Goal: Task Accomplishment & Management: Use online tool/utility

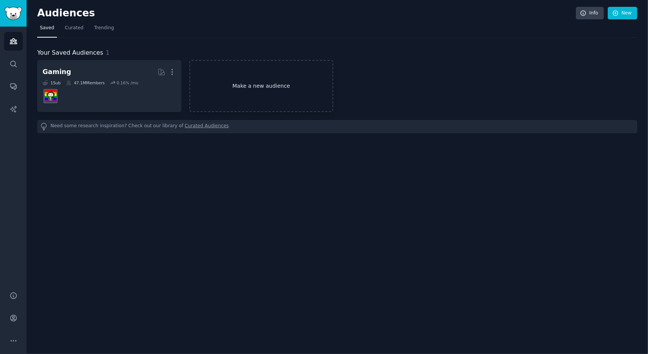
click at [266, 92] on link "Make a new audience" at bounding box center [261, 86] width 144 height 52
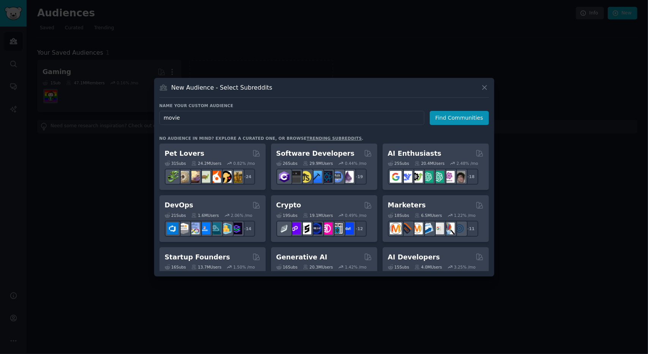
type input "movies"
click button "Find Communities" at bounding box center [459, 118] width 59 height 14
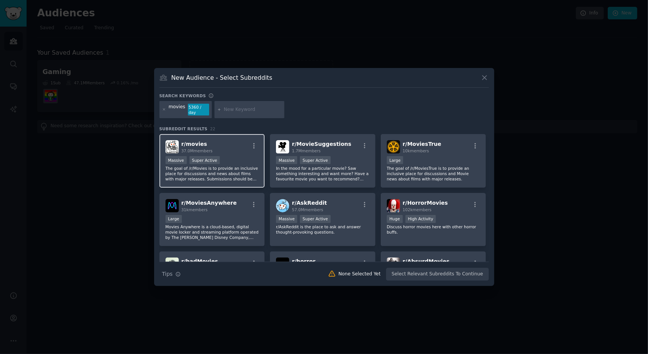
click at [214, 169] on p "The goal of /r/Movies is to provide an inclusive place for discussions and news…" at bounding box center [211, 173] width 93 height 16
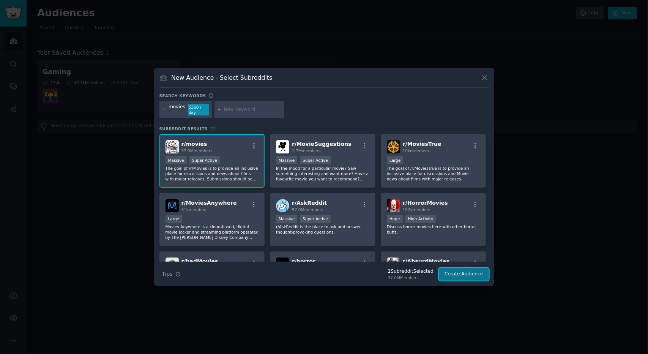
click at [460, 270] on button "Create Audience" at bounding box center [464, 274] width 50 height 13
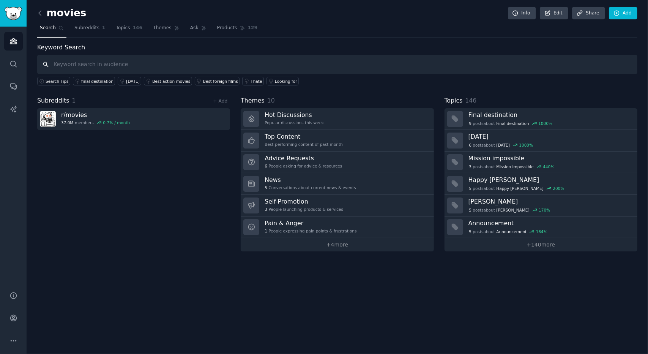
click at [87, 66] on input "text" at bounding box center [337, 64] width 600 height 19
type input "music"
click at [50, 31] on span "Search" at bounding box center [48, 28] width 16 height 7
click at [41, 11] on icon at bounding box center [40, 13] width 8 height 8
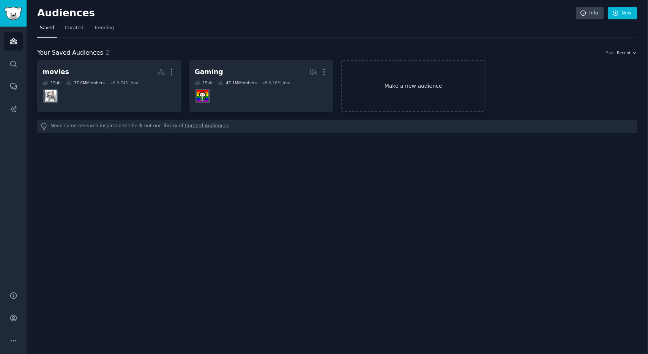
click at [444, 82] on link "Make a new audience" at bounding box center [413, 86] width 144 height 52
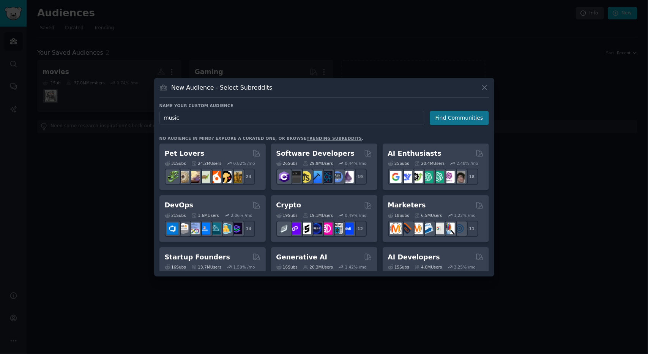
type input "music"
click at [443, 123] on button "Find Communities" at bounding box center [459, 118] width 59 height 14
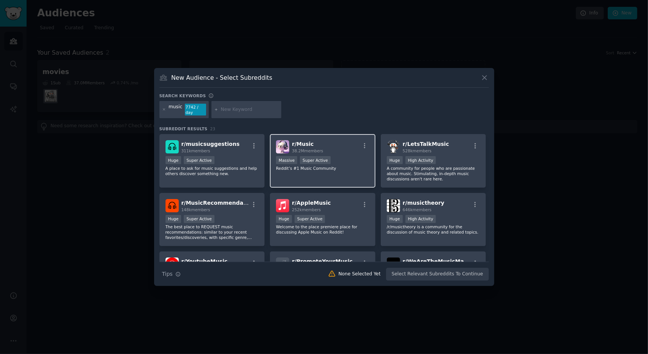
click at [274, 139] on div "r/ Music 38.2M members Massive Super Active Reddit’s #1 Music Community" at bounding box center [323, 161] width 106 height 54
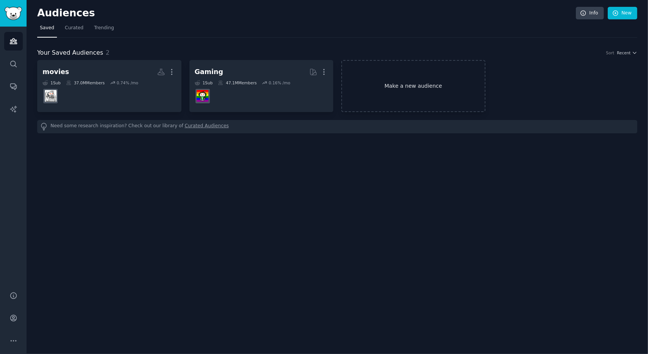
click at [383, 84] on link "Make a new audience" at bounding box center [413, 86] width 144 height 52
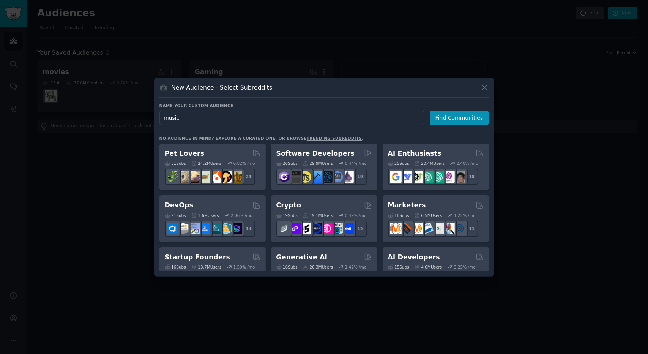
type input "music"
click button "Find Communities" at bounding box center [459, 118] width 59 height 14
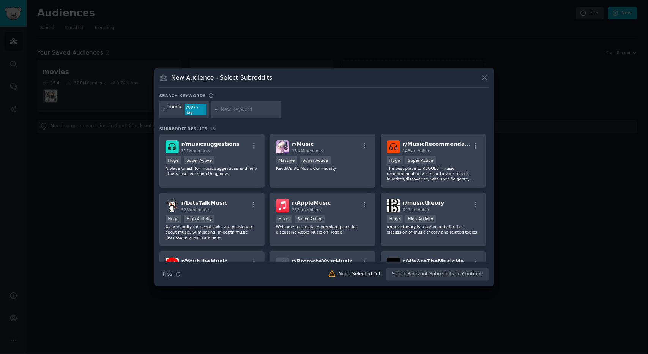
click at [214, 81] on h3 "New Audience - Select Subreddits" at bounding box center [221, 78] width 101 height 8
click at [224, 110] on input "text" at bounding box center [250, 109] width 58 height 7
type input "television"
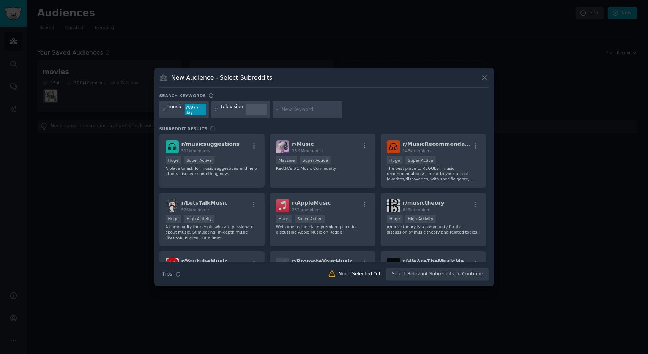
click at [224, 110] on div "television" at bounding box center [232, 110] width 22 height 12
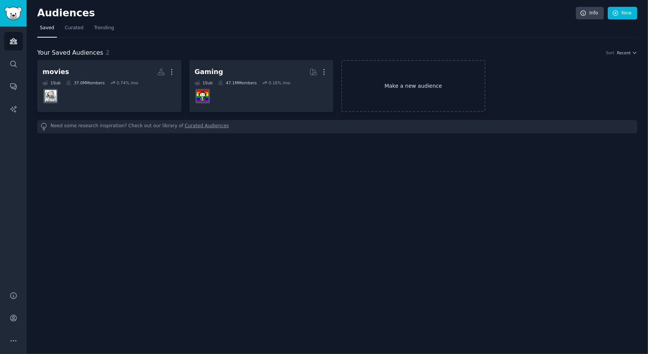
click at [368, 77] on link "Make a new audience" at bounding box center [413, 86] width 144 height 52
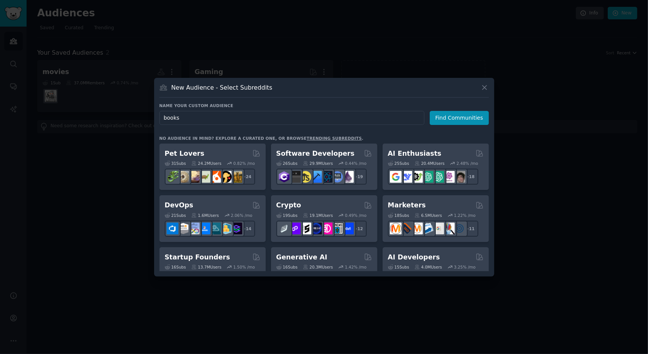
type input "books"
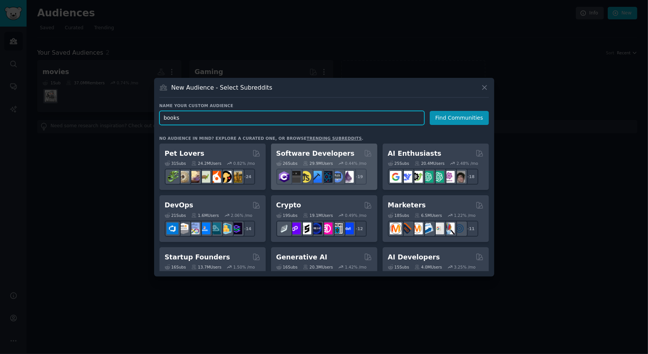
click button "Find Communities" at bounding box center [459, 118] width 59 height 14
